Goal: Information Seeking & Learning: Find specific fact

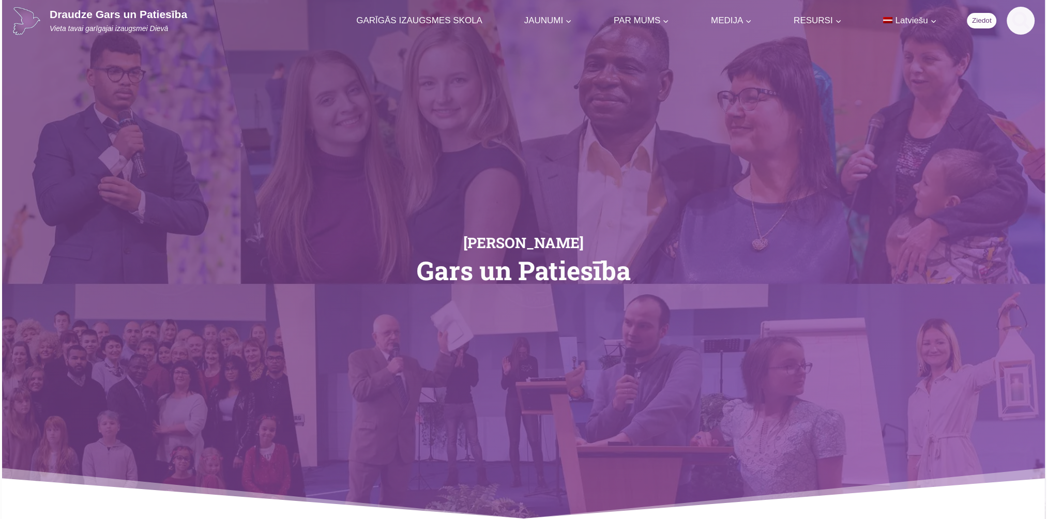
click at [1020, 21] on icon "Search" at bounding box center [1020, 19] width 19 height 19
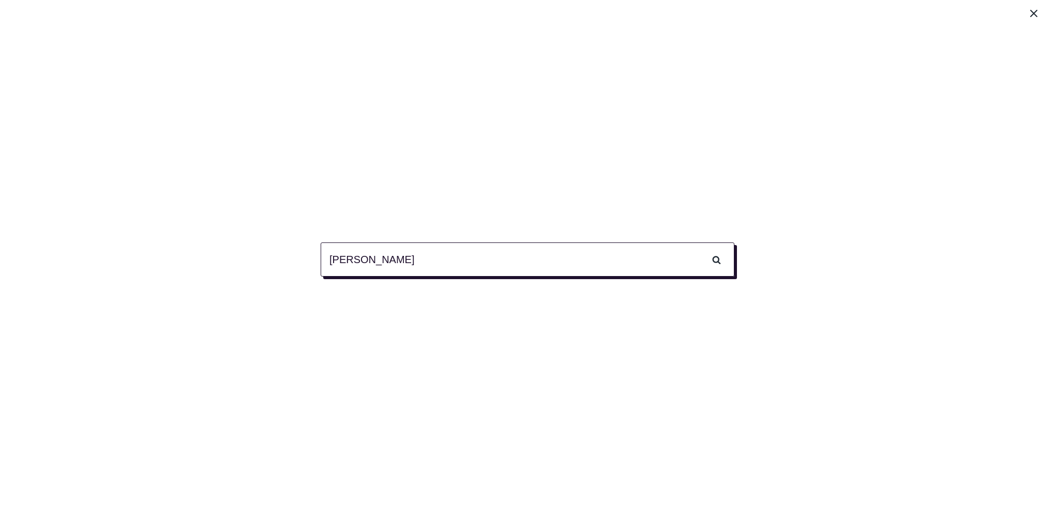
type input "Vincent"
click at [698, 243] on input "Meklēt" at bounding box center [716, 260] width 36 height 34
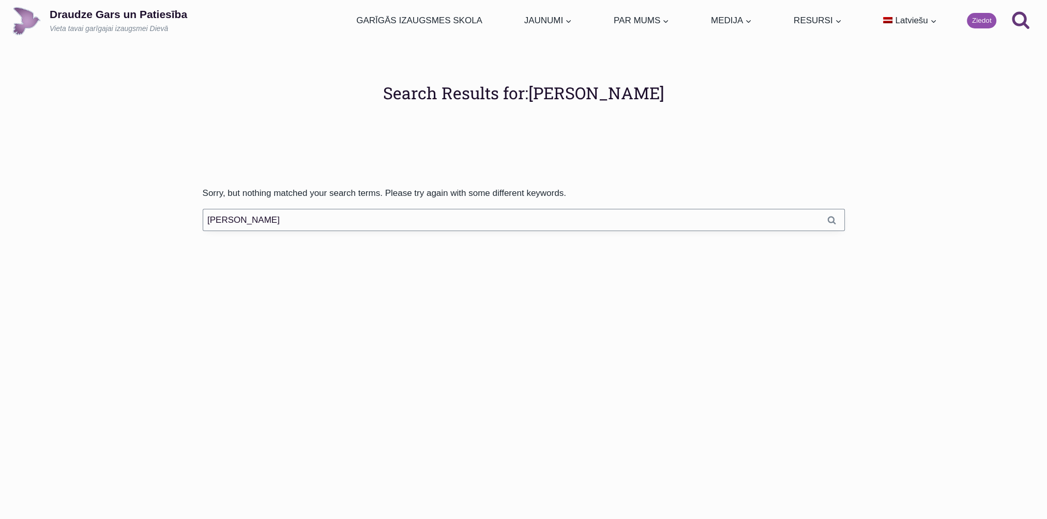
drag, startPoint x: 215, startPoint y: 223, endPoint x: 183, endPoint y: 223, distance: 32.6
click at [183, 223] on div "Sorry, but nothing matched your search terms. Please try again with some differ…" at bounding box center [523, 208] width 1047 height 45
type input "А"
type input "[DEMOGRAPHIC_DATA]"
click at [819, 209] on input "Meklēt" at bounding box center [832, 220] width 26 height 22
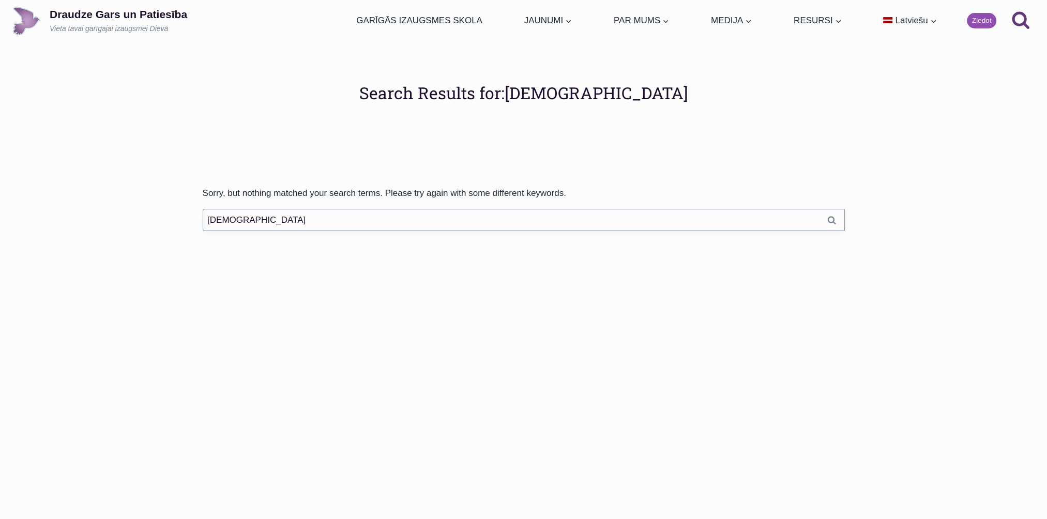
click at [244, 221] on input "[DEMOGRAPHIC_DATA]" at bounding box center [524, 220] width 642 height 22
type input "[DEMOGRAPHIC_DATA]"
click at [819, 209] on input "Meklēt" at bounding box center [832, 220] width 26 height 22
click at [232, 222] on input "[DEMOGRAPHIC_DATA]" at bounding box center [524, 220] width 642 height 22
type input "Apostol"
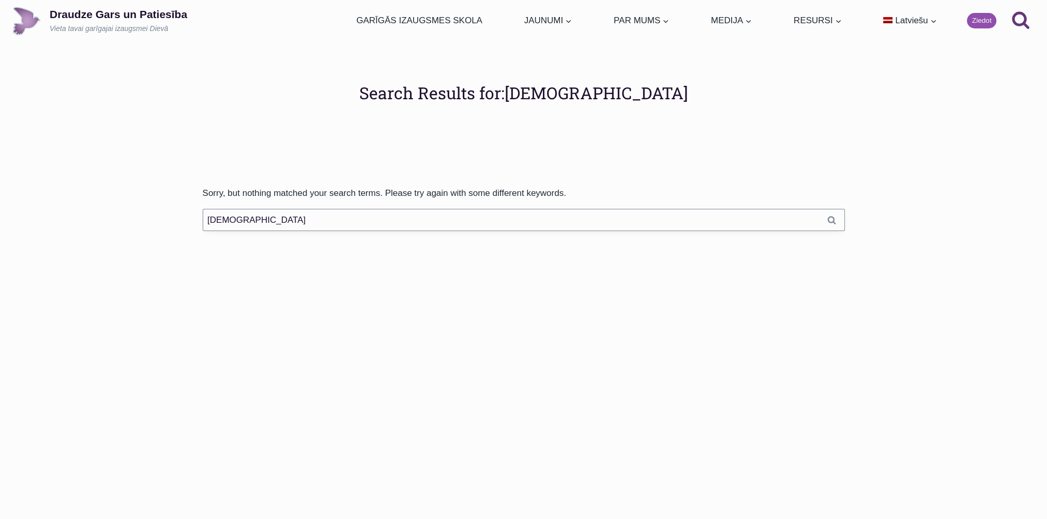
click at [819, 209] on input "Meklēt" at bounding box center [832, 220] width 26 height 22
click at [240, 217] on input "[DEMOGRAPHIC_DATA]" at bounding box center [524, 220] width 642 height 22
drag, startPoint x: 240, startPoint y: 219, endPoint x: 201, endPoint y: 213, distance: 39.7
click at [201, 213] on div "Sorry, but nothing matched your search terms. Please try again with some differ…" at bounding box center [523, 208] width 667 height 45
drag, startPoint x: 201, startPoint y: 213, endPoint x: 453, endPoint y: 213, distance: 252.4
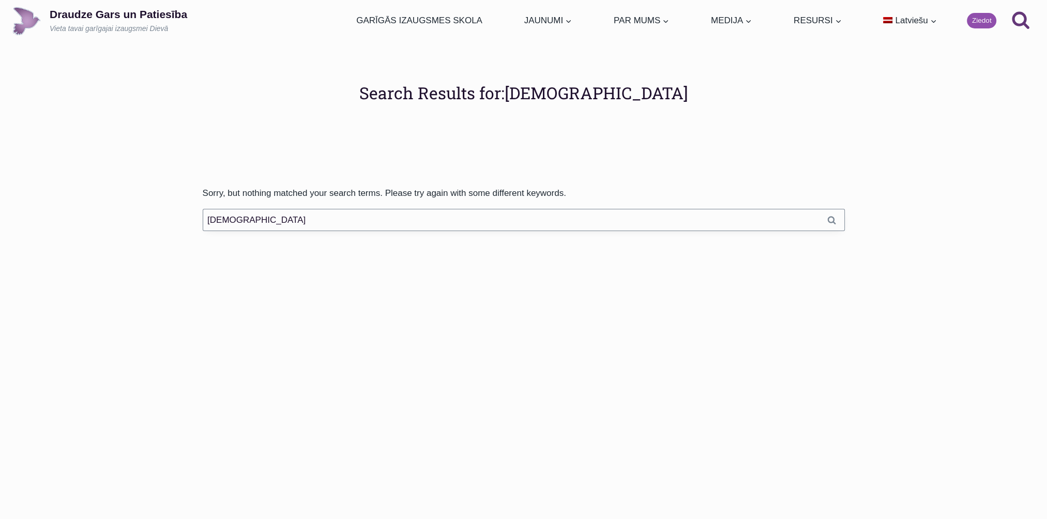
click at [453, 213] on input "[DEMOGRAPHIC_DATA]" at bounding box center [524, 220] width 642 height 22
